Goal: Transaction & Acquisition: Download file/media

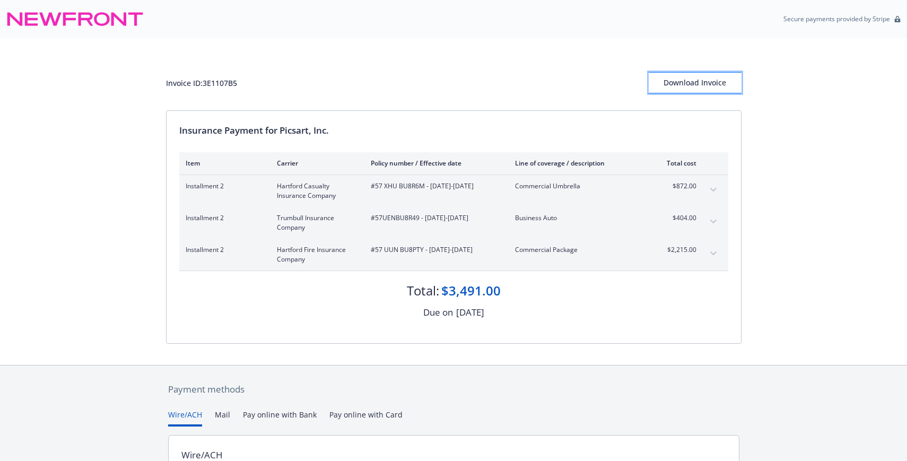
click at [712, 83] on div "Download Invoice" at bounding box center [695, 83] width 93 height 20
